Goal: Information Seeking & Learning: Learn about a topic

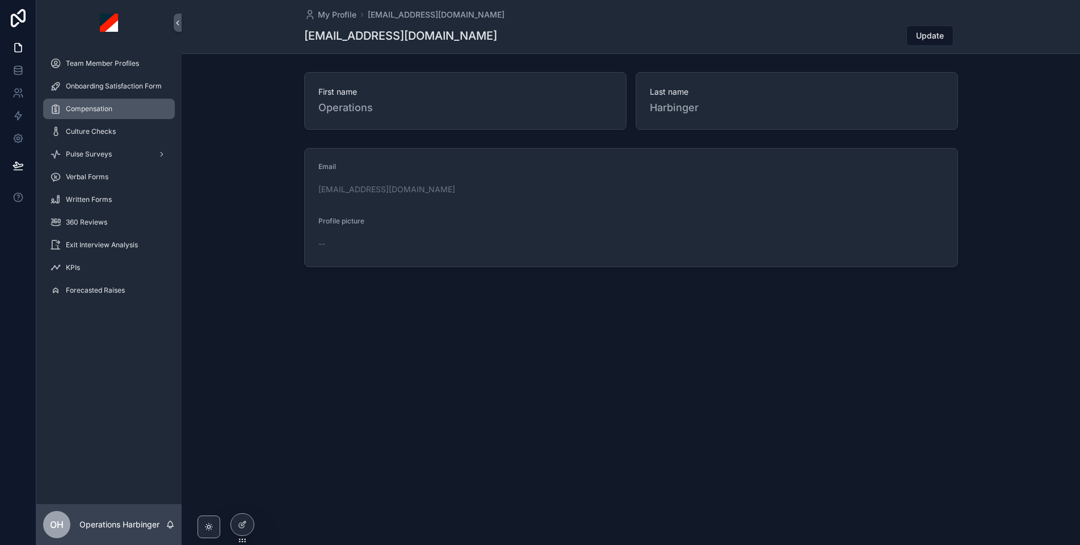
click at [110, 108] on span "Compensation" at bounding box center [89, 108] width 47 height 9
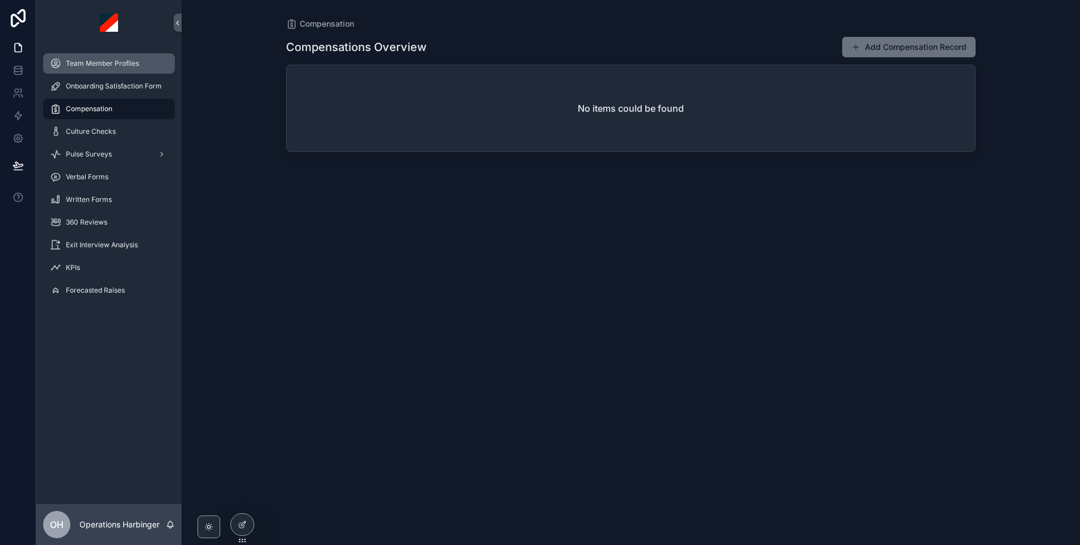
click at [105, 66] on span "Team Member Profiles" at bounding box center [102, 63] width 73 height 9
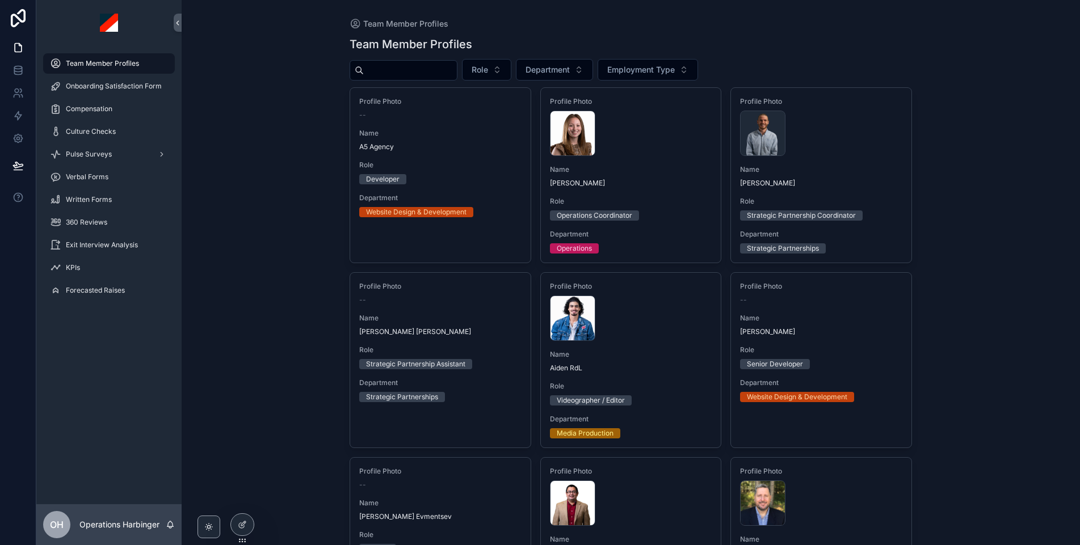
click at [420, 73] on input "scrollable content" at bounding box center [410, 70] width 93 height 16
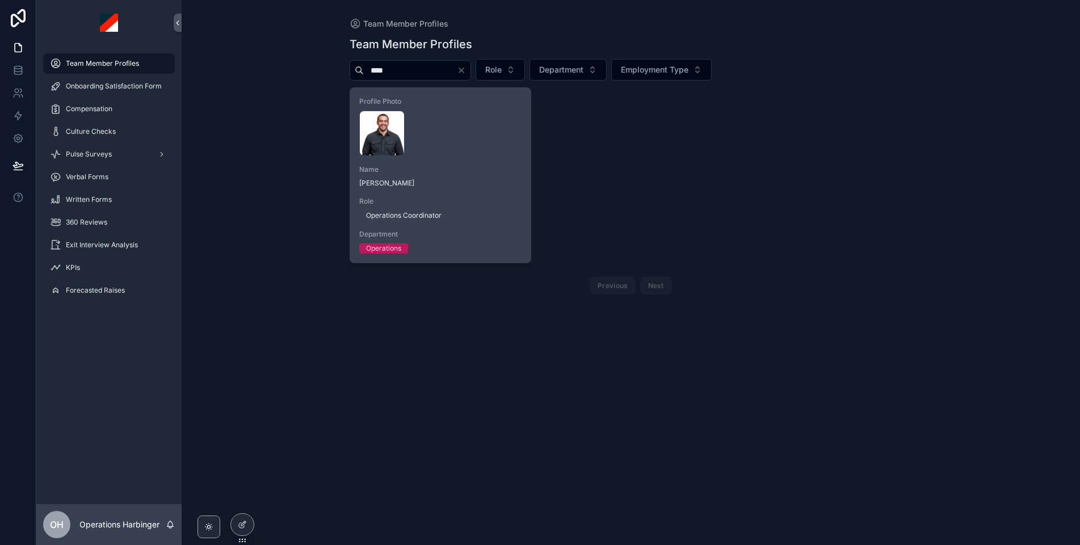
type input "****"
click at [487, 166] on span "Name" at bounding box center [440, 169] width 162 height 9
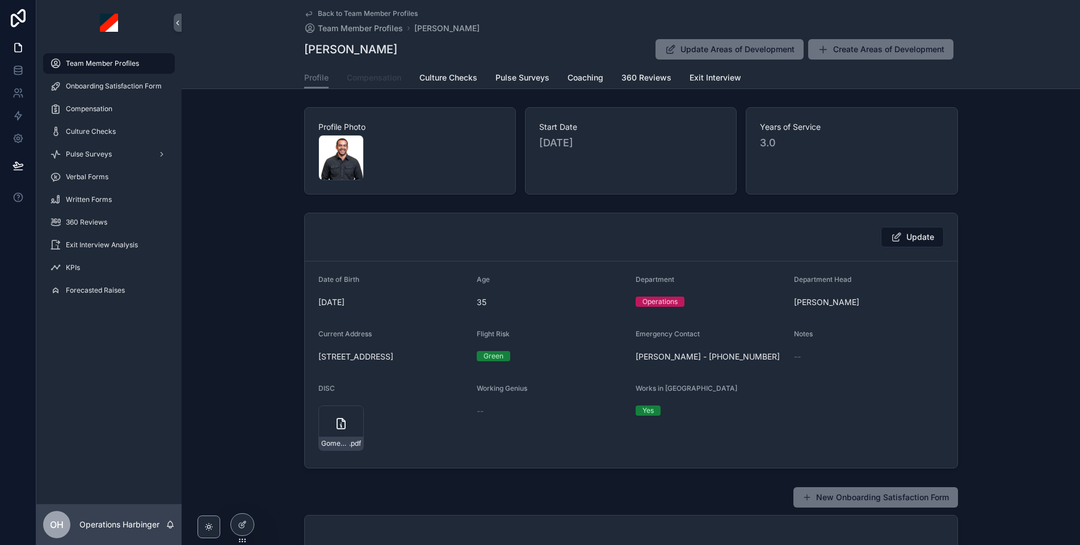
click at [386, 74] on span "Compensation" at bounding box center [374, 77] width 54 height 11
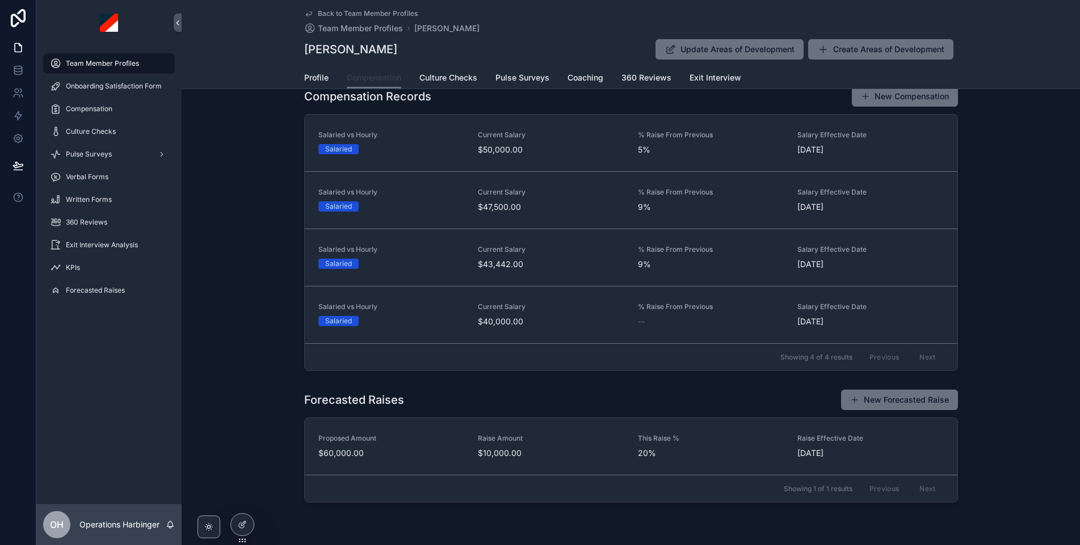
scroll to position [162, 0]
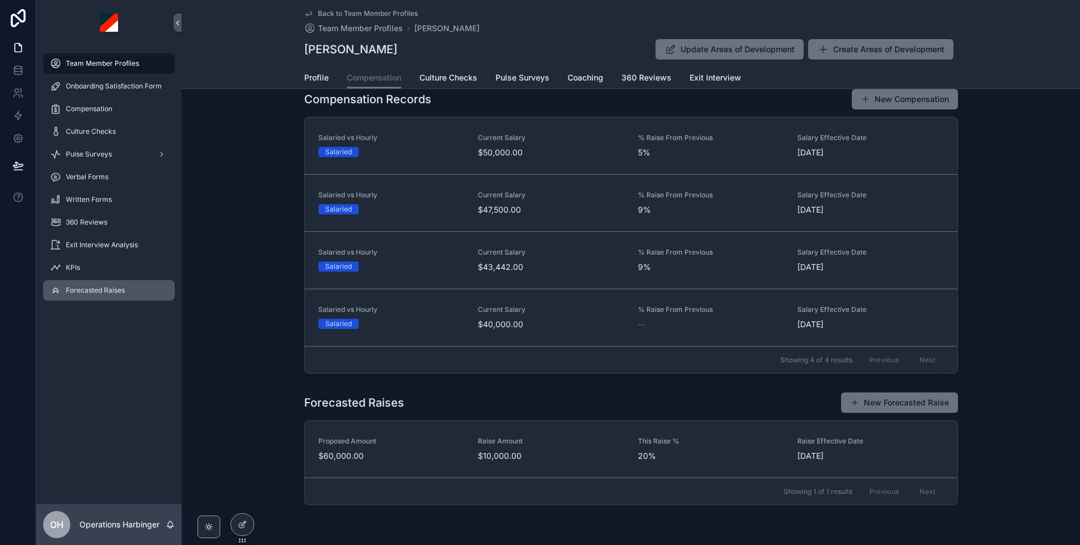
click at [119, 288] on span "Forecasted Raises" at bounding box center [95, 290] width 59 height 9
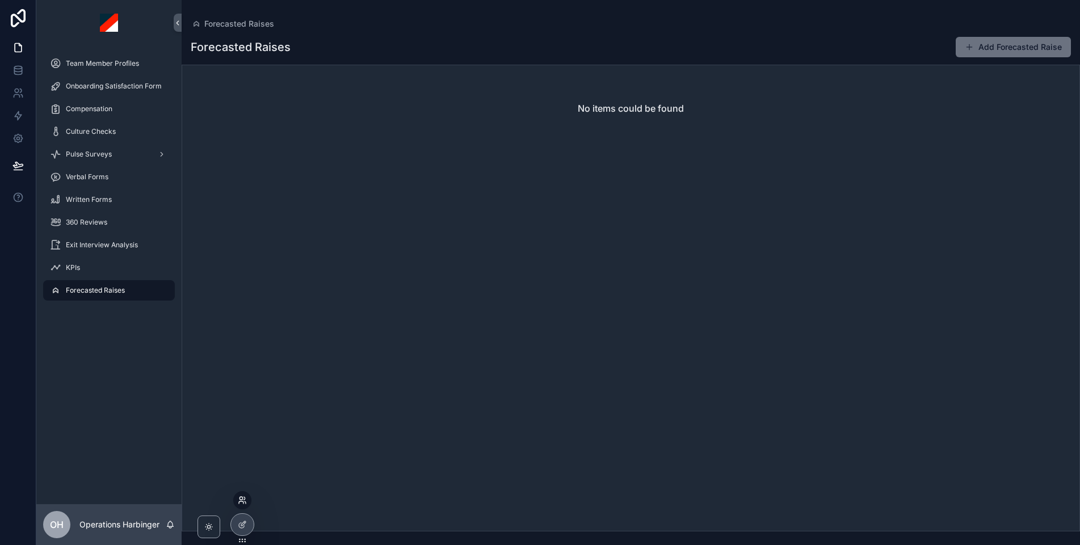
click at [241, 500] on icon at bounding box center [240, 498] width 3 height 3
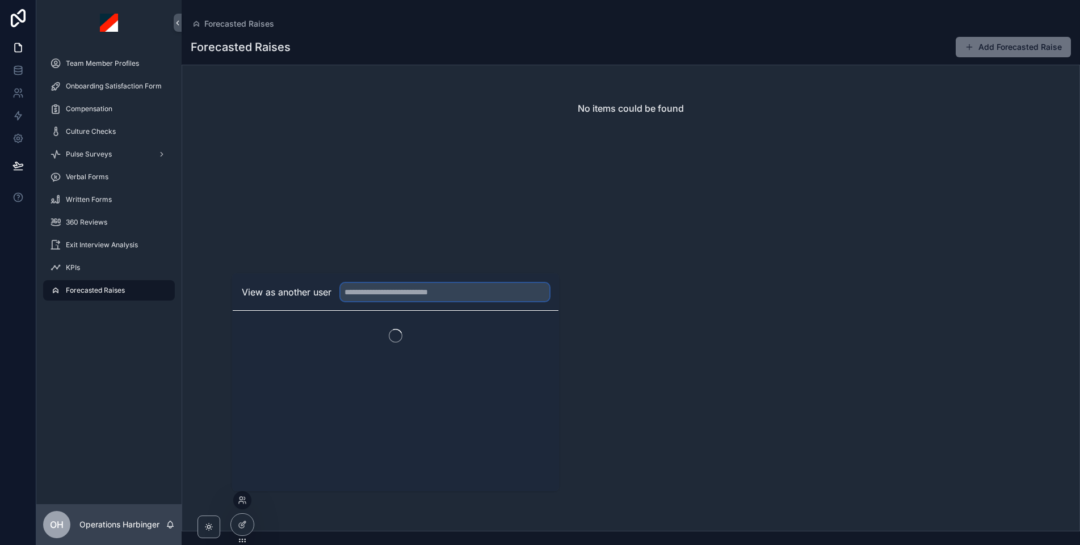
click at [436, 293] on input "text" at bounding box center [444, 292] width 209 height 18
type input "*****"
click at [531, 338] on button "Select" at bounding box center [535, 334] width 30 height 16
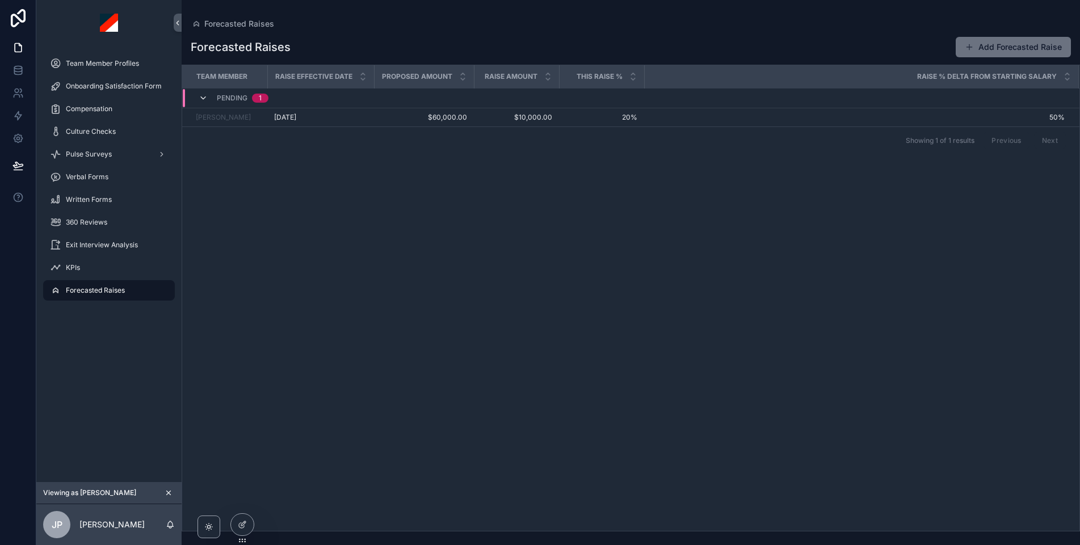
click at [203, 99] on icon "scrollable content" at bounding box center [203, 98] width 9 height 9
click at [200, 93] on icon "scrollable content" at bounding box center [203, 93] width 9 height 9
click at [128, 125] on div "Culture Checks" at bounding box center [109, 132] width 118 height 18
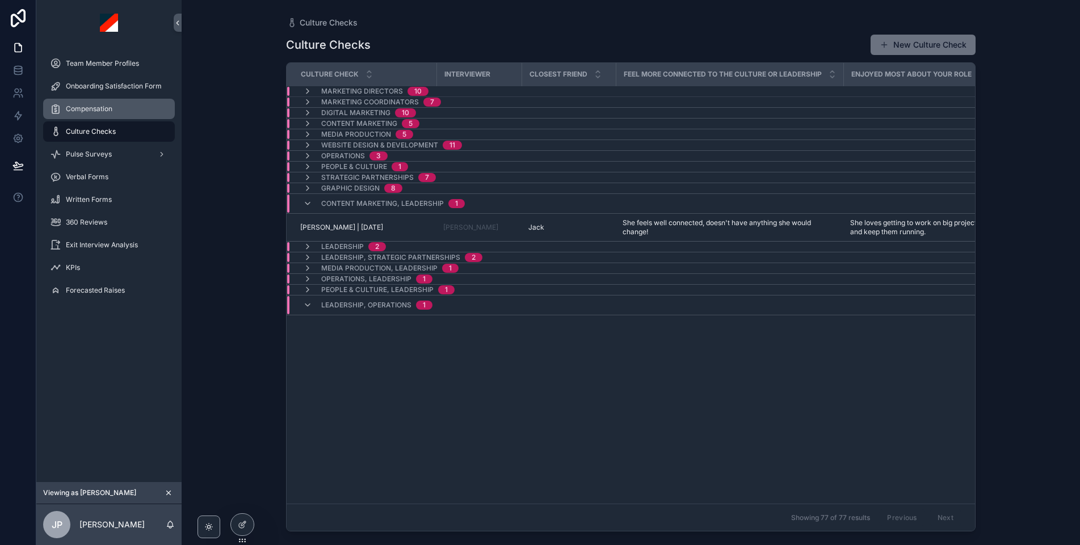
click at [108, 108] on span "Compensation" at bounding box center [89, 108] width 47 height 9
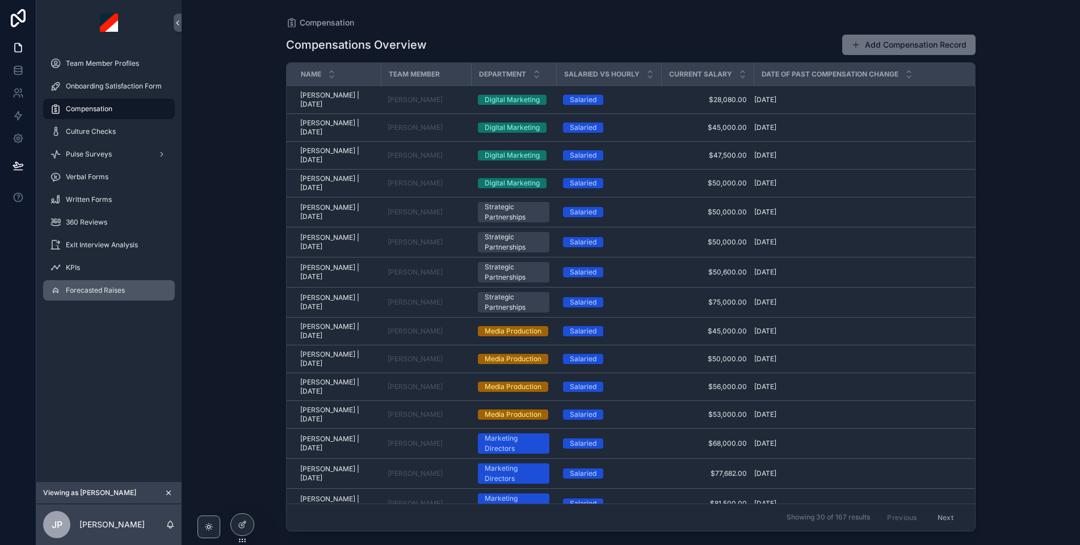
click at [112, 294] on span "Forecasted Raises" at bounding box center [95, 290] width 59 height 9
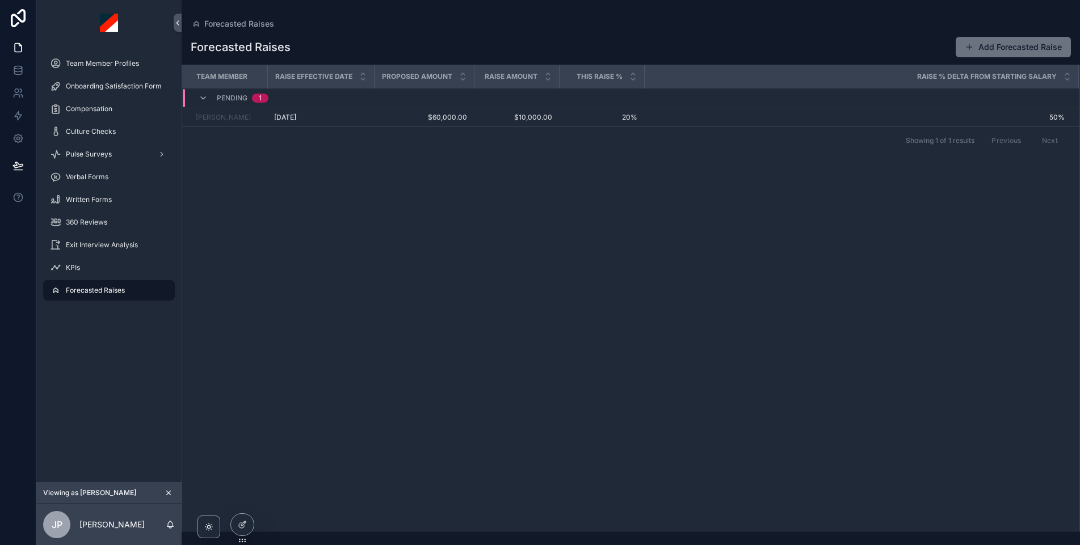
click at [171, 489] on icon "scrollable content" at bounding box center [169, 493] width 8 height 8
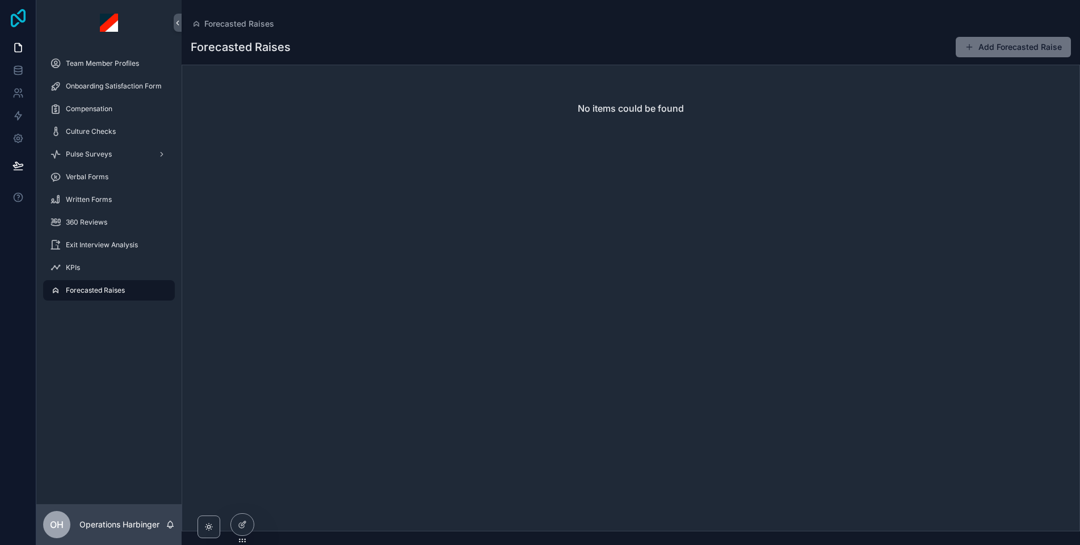
click at [18, 17] on icon at bounding box center [18, 18] width 15 height 18
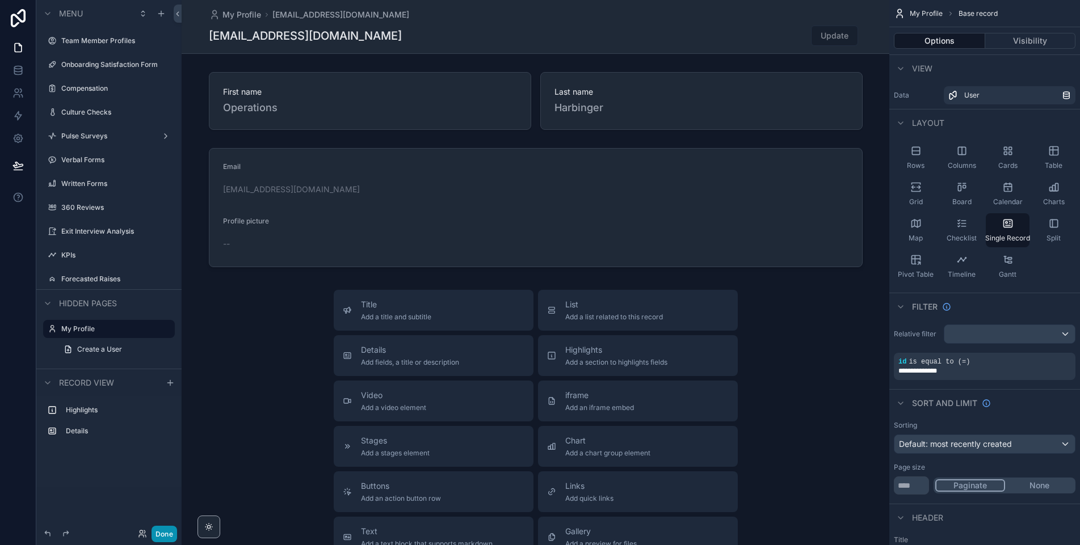
click at [164, 534] on button "Done" at bounding box center [164, 534] width 26 height 16
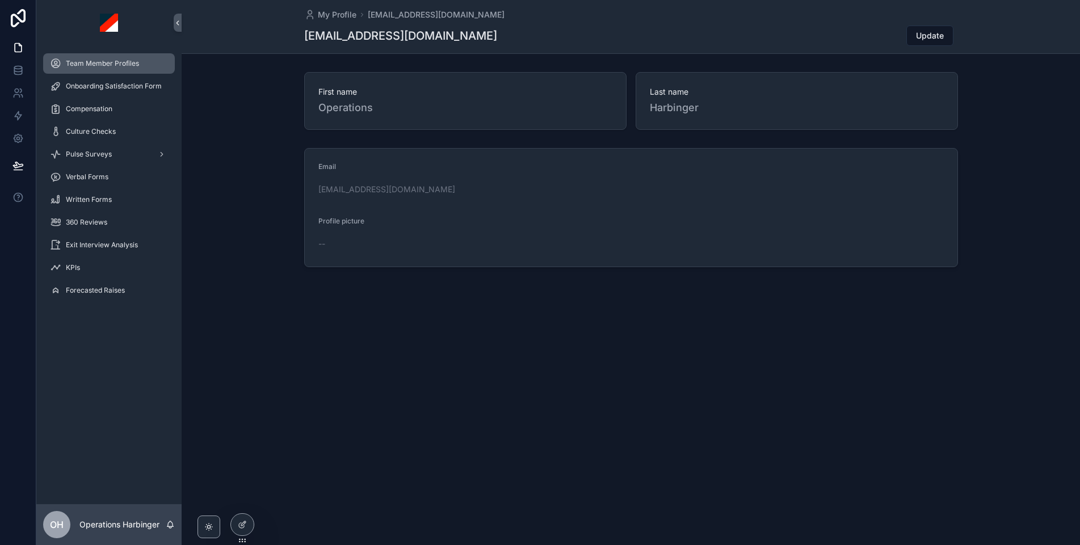
click at [107, 63] on span "Team Member Profiles" at bounding box center [102, 63] width 73 height 9
